Goal: Task Accomplishment & Management: Manage account settings

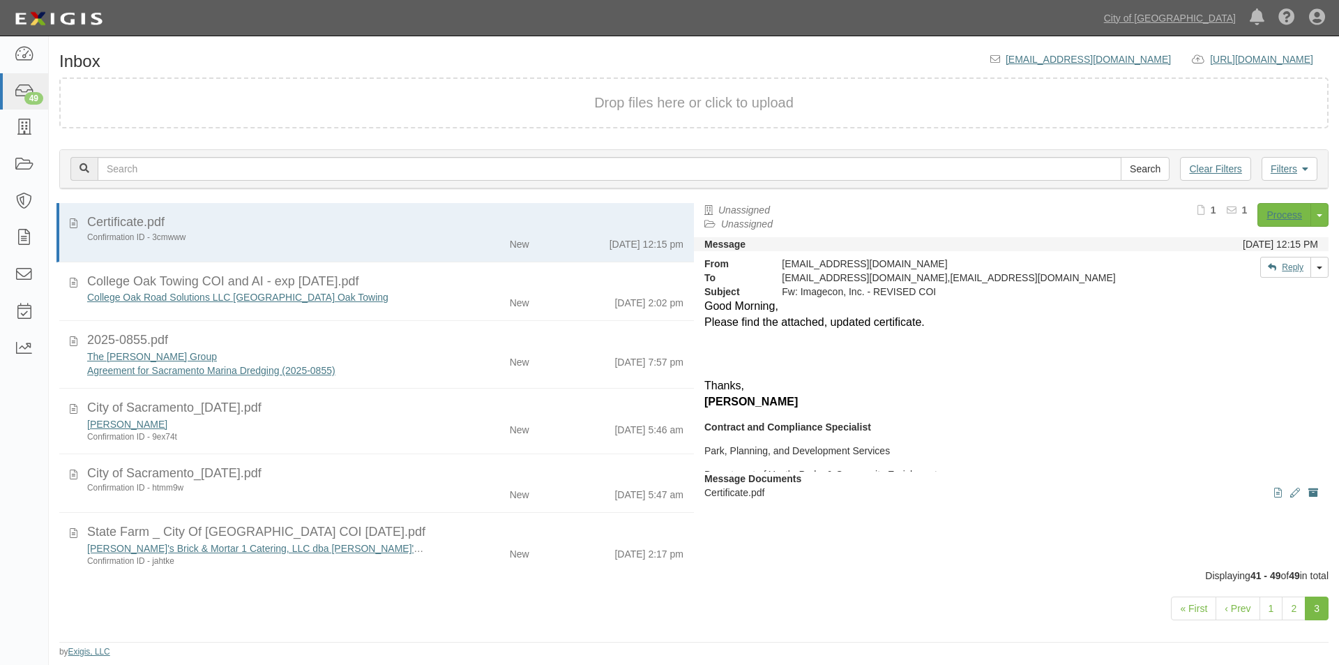
scroll to position [185, 0]
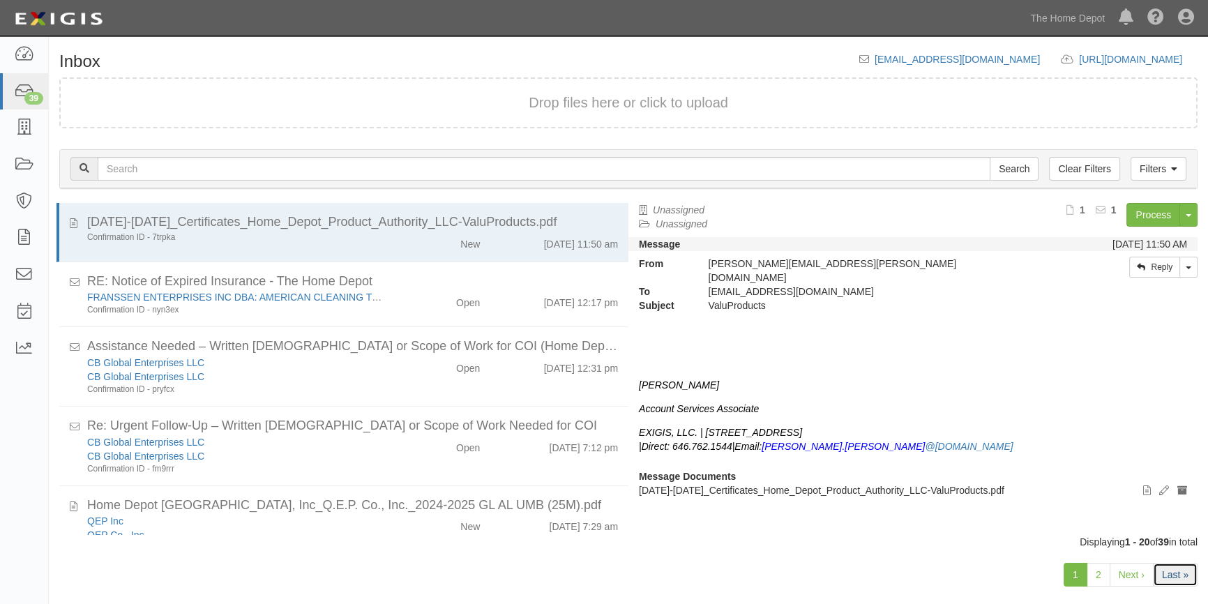
click at [1180, 579] on link "Last »" at bounding box center [1175, 575] width 45 height 24
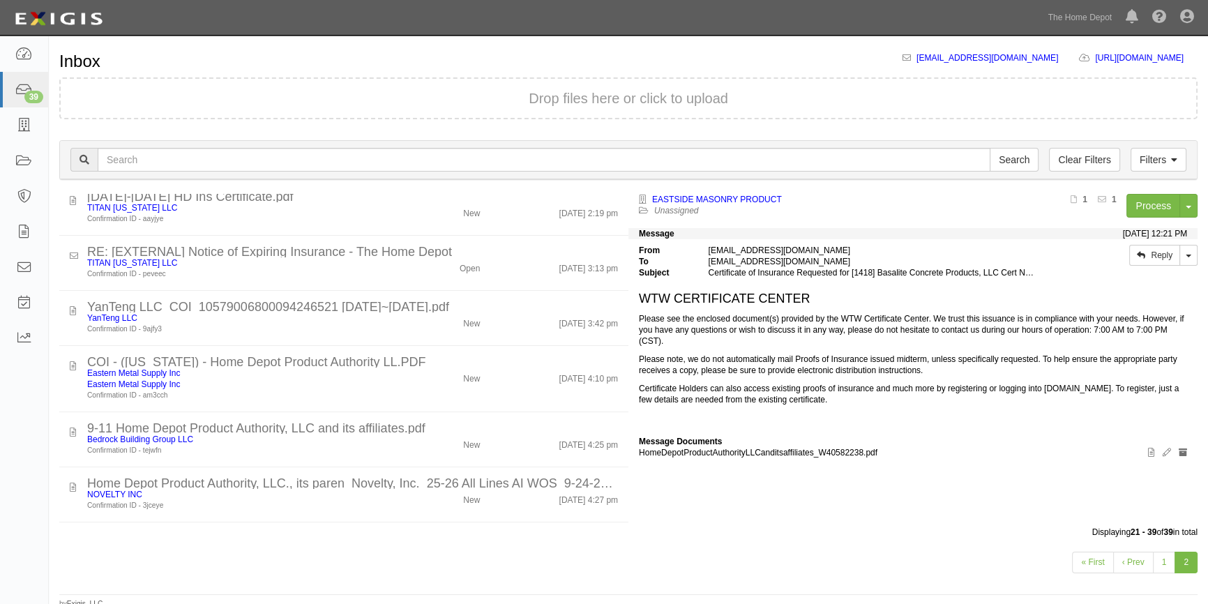
scroll to position [430, 0]
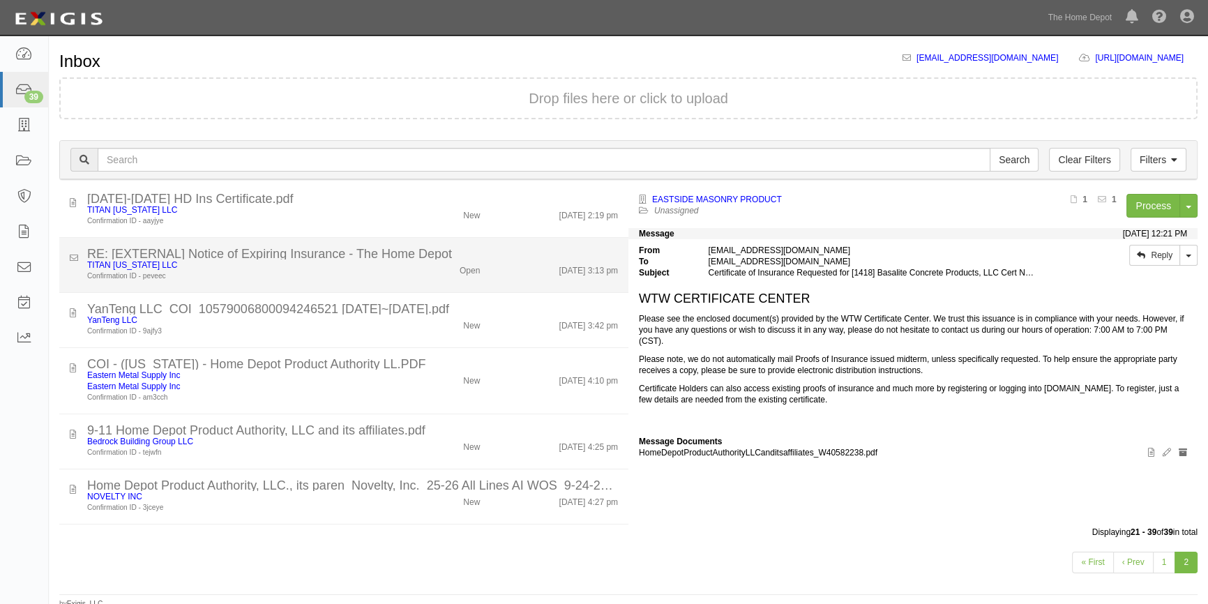
click at [370, 264] on div "TITAN [US_STATE] LLC" at bounding box center [237, 264] width 301 height 11
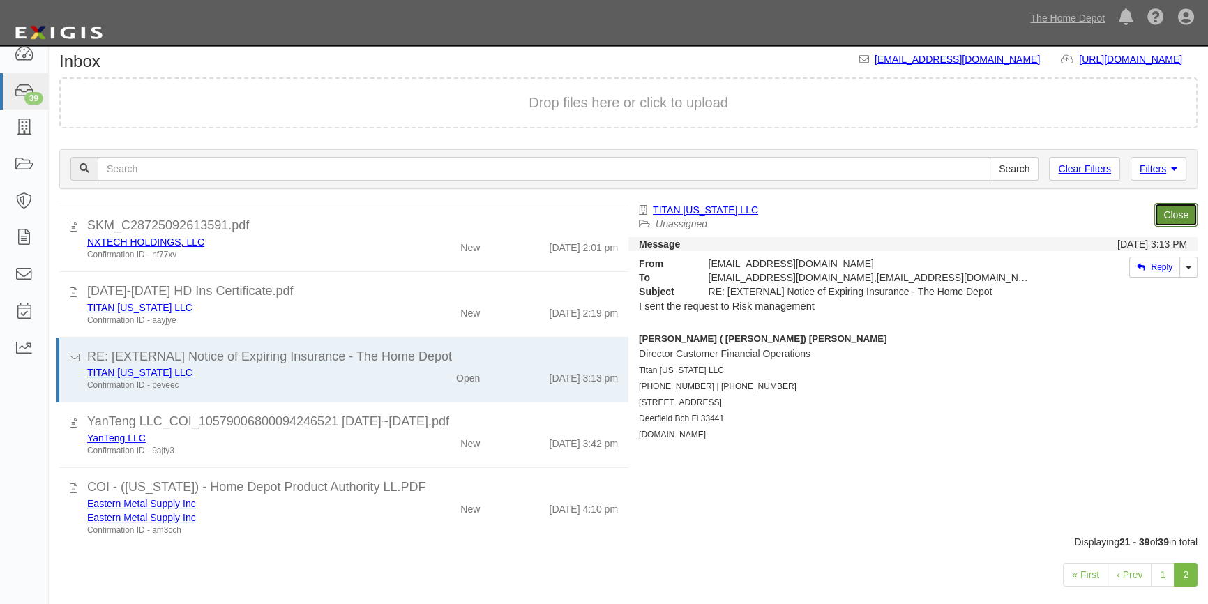
click at [1186, 216] on link "Close" at bounding box center [1175, 215] width 43 height 24
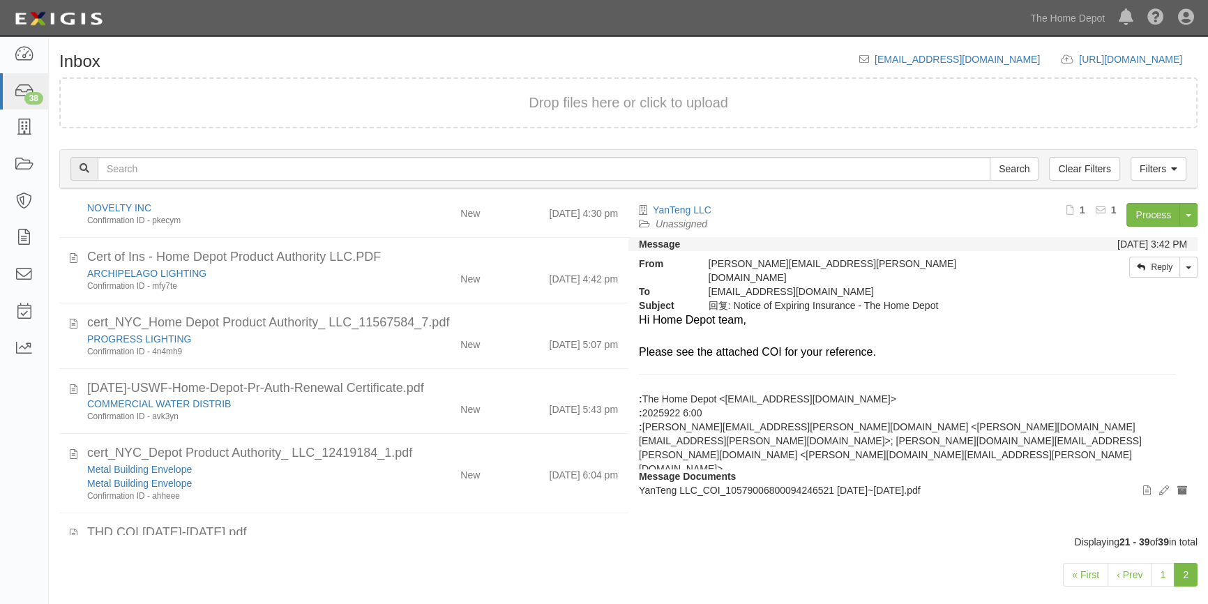
scroll to position [918, 0]
